Goal: Information Seeking & Learning: Learn about a topic

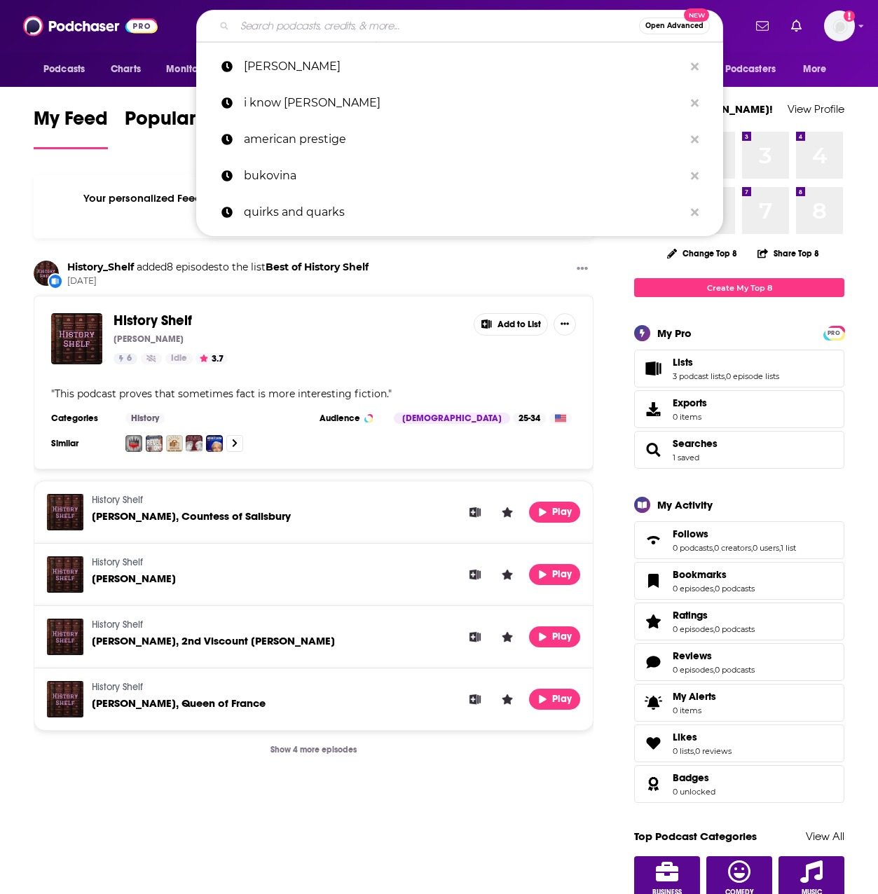
click at [434, 20] on input "Search podcasts, credits, & more..." at bounding box center [437, 26] width 404 height 22
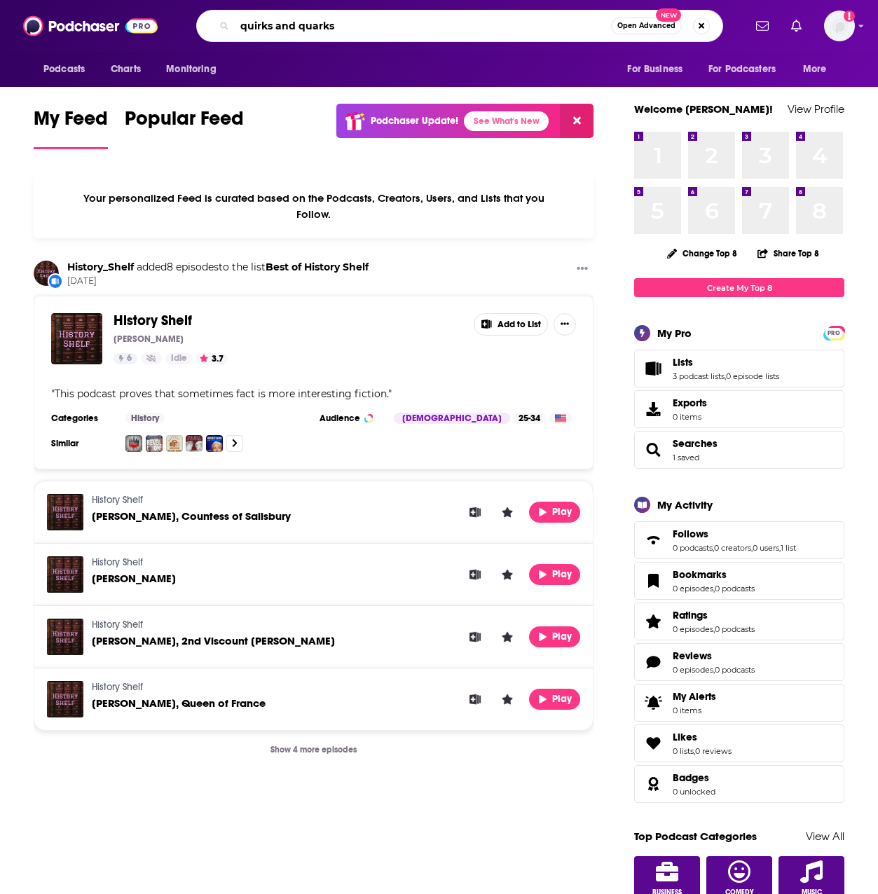
type input "quirks and quarks"
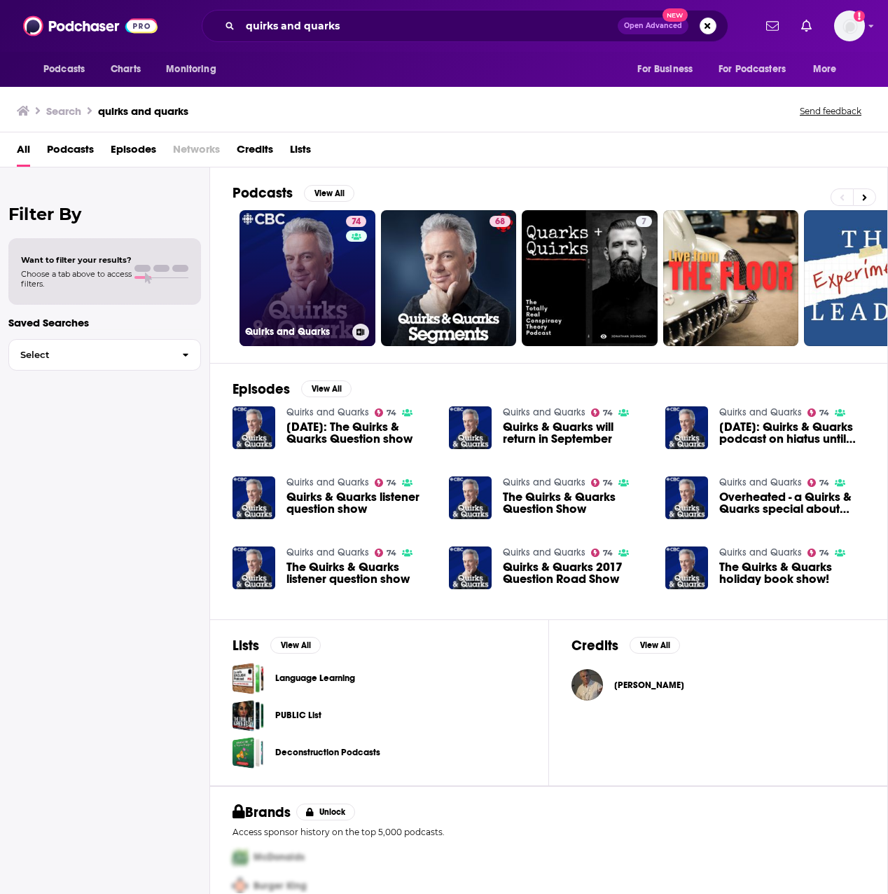
click at [319, 272] on link "74 Quirks and Quarks" at bounding box center [308, 278] width 136 height 136
